Goal: Find specific page/section: Find specific page/section

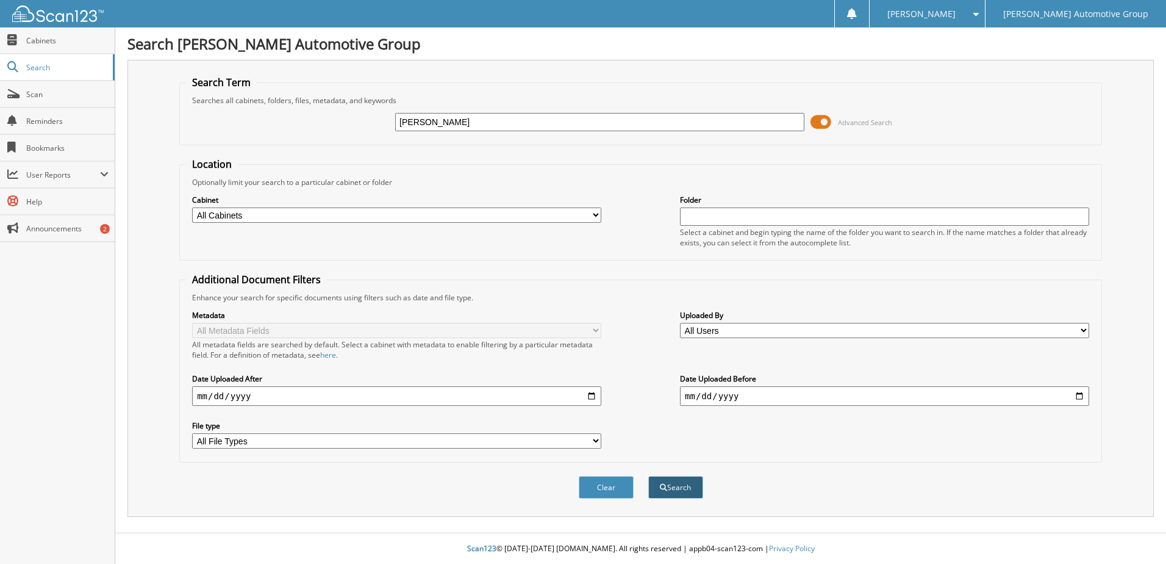
type input "[PERSON_NAME]"
click at [681, 488] on button "Search" at bounding box center [675, 487] width 55 height 23
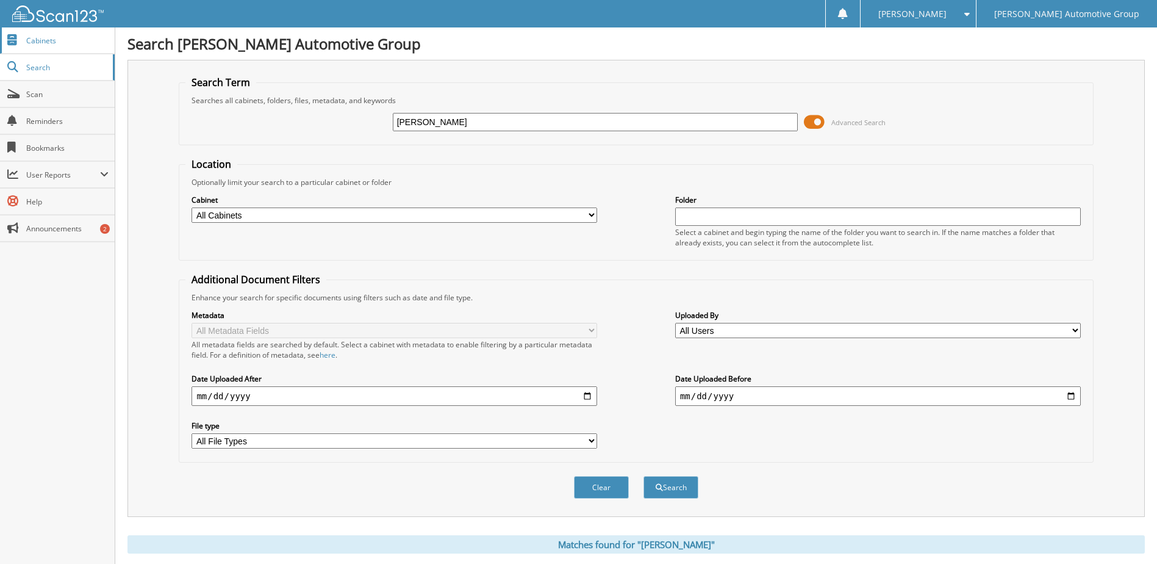
click at [52, 37] on span "Cabinets" at bounding box center [67, 40] width 82 height 10
